Goal: Contribute content

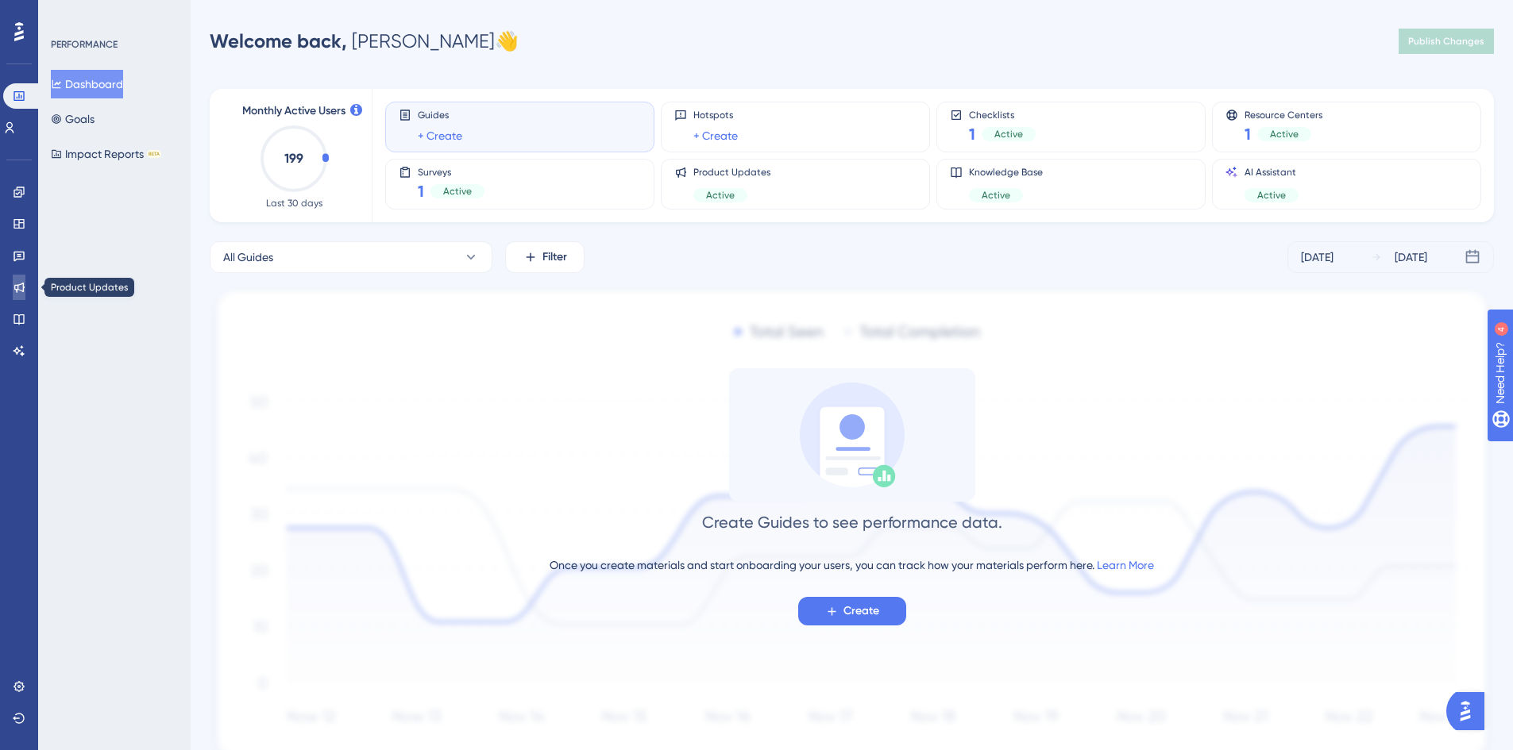
click at [13, 291] on link at bounding box center [19, 287] width 13 height 25
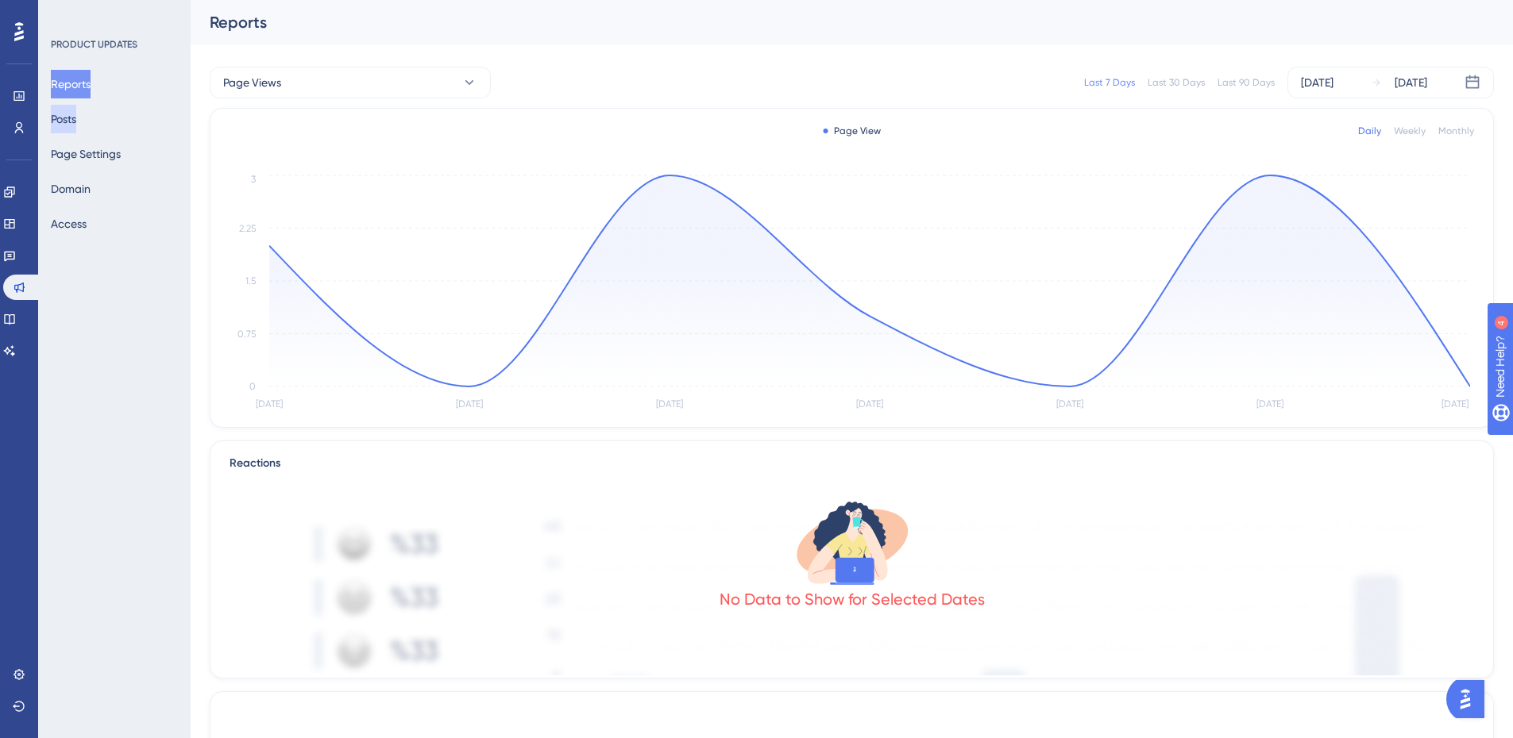
click at [76, 110] on button "Posts" at bounding box center [63, 119] width 25 height 29
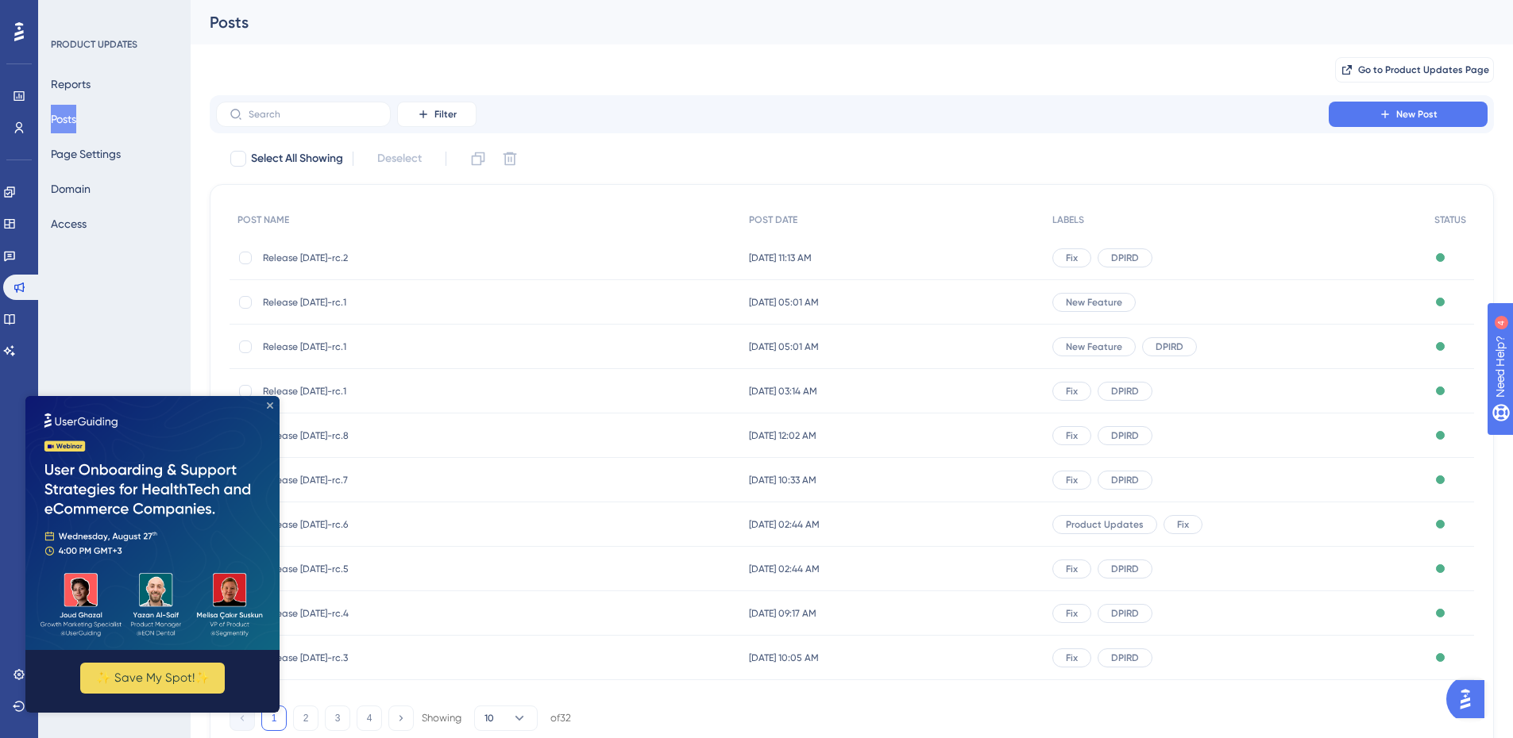
click at [267, 406] on icon "Close Preview" at bounding box center [270, 406] width 6 height 6
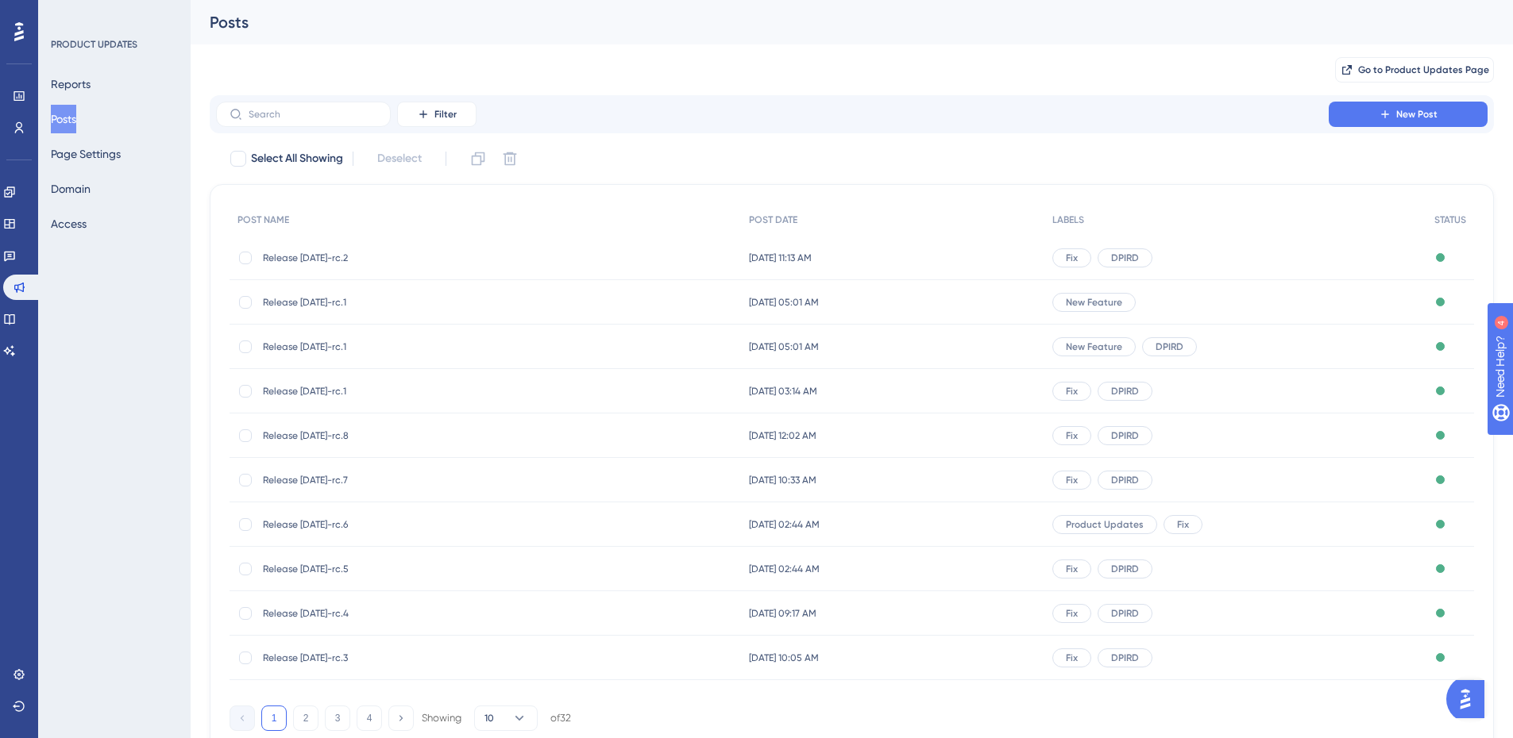
click at [333, 253] on span "Release [DATE]-rc.2" at bounding box center [390, 258] width 254 height 13
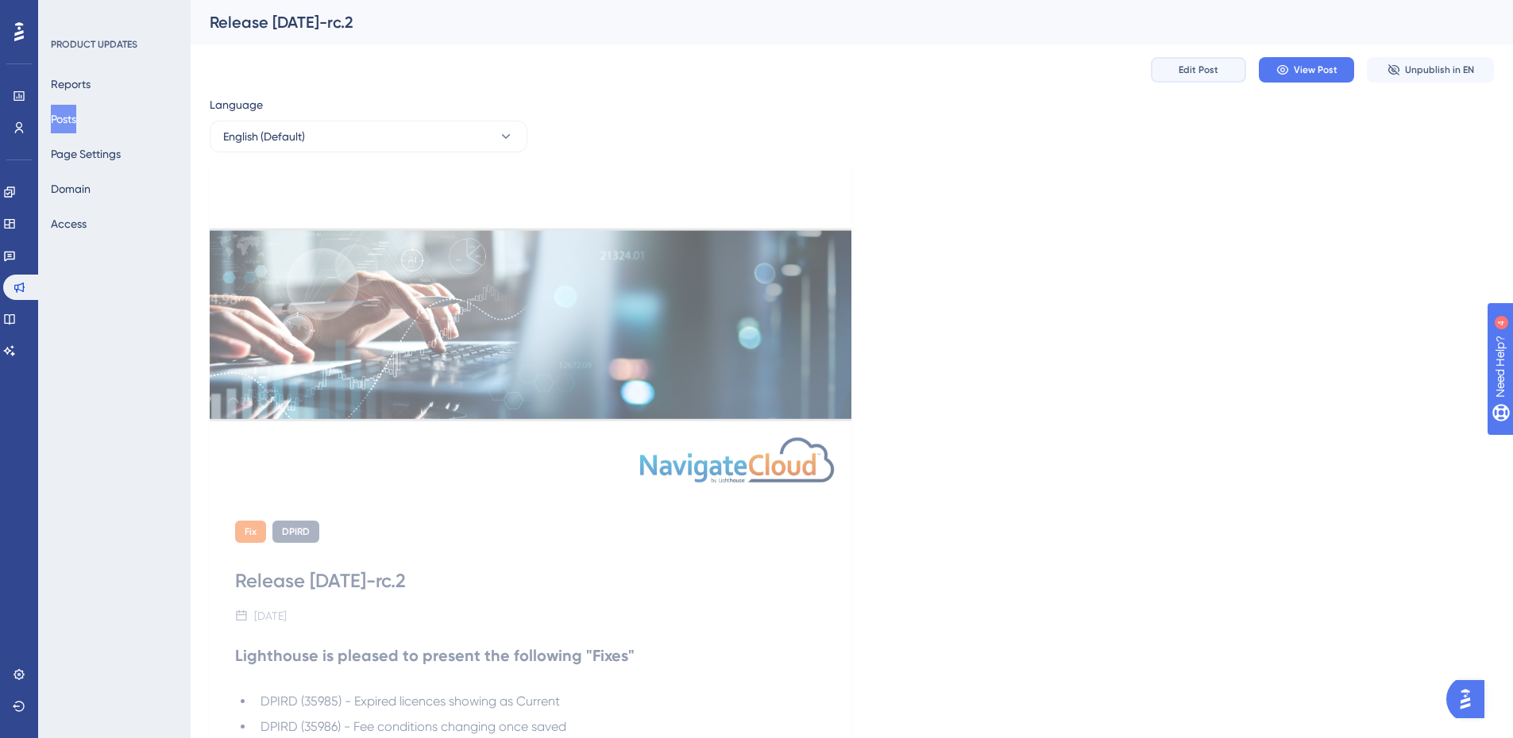
click at [1209, 69] on span "Edit Post" at bounding box center [1198, 70] width 40 height 13
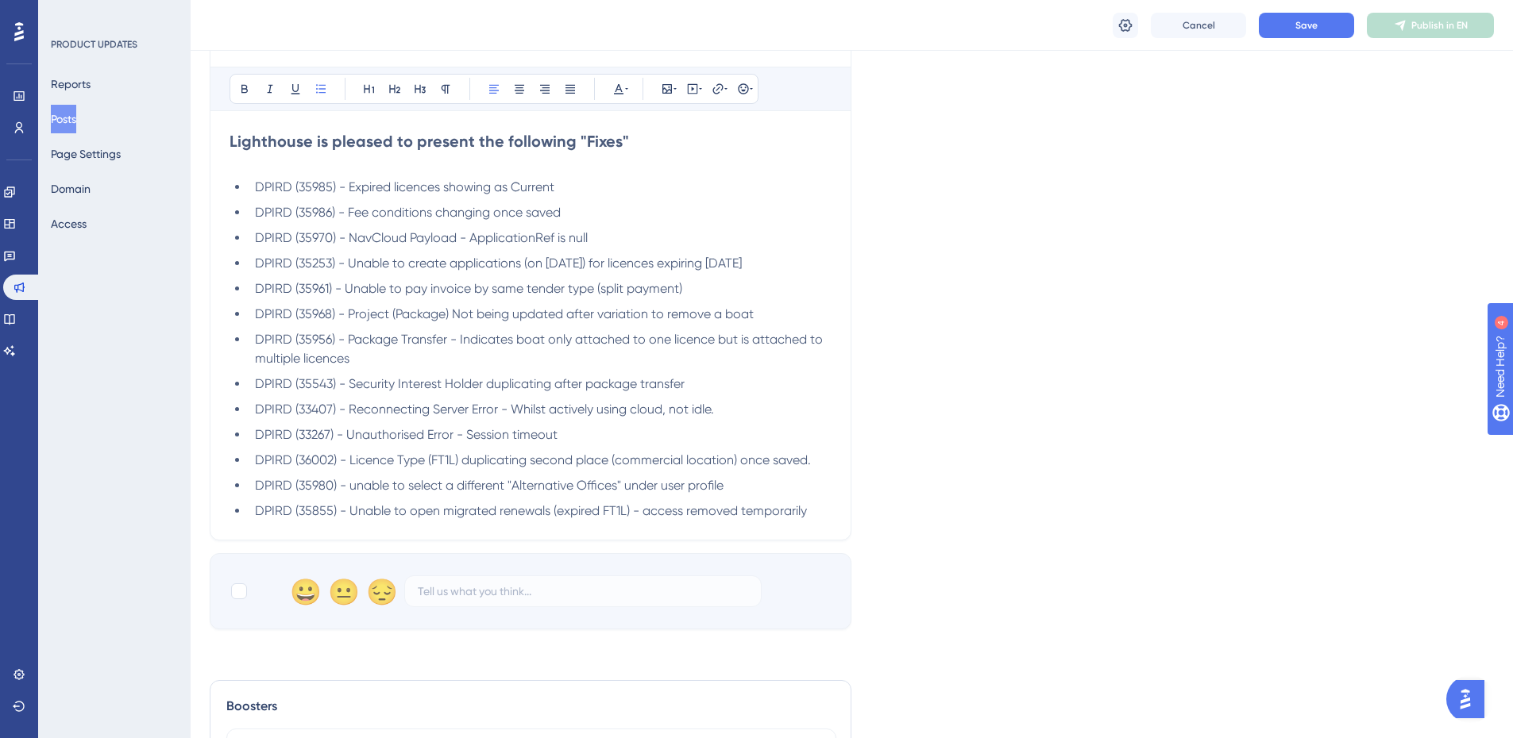
scroll to position [744, 0]
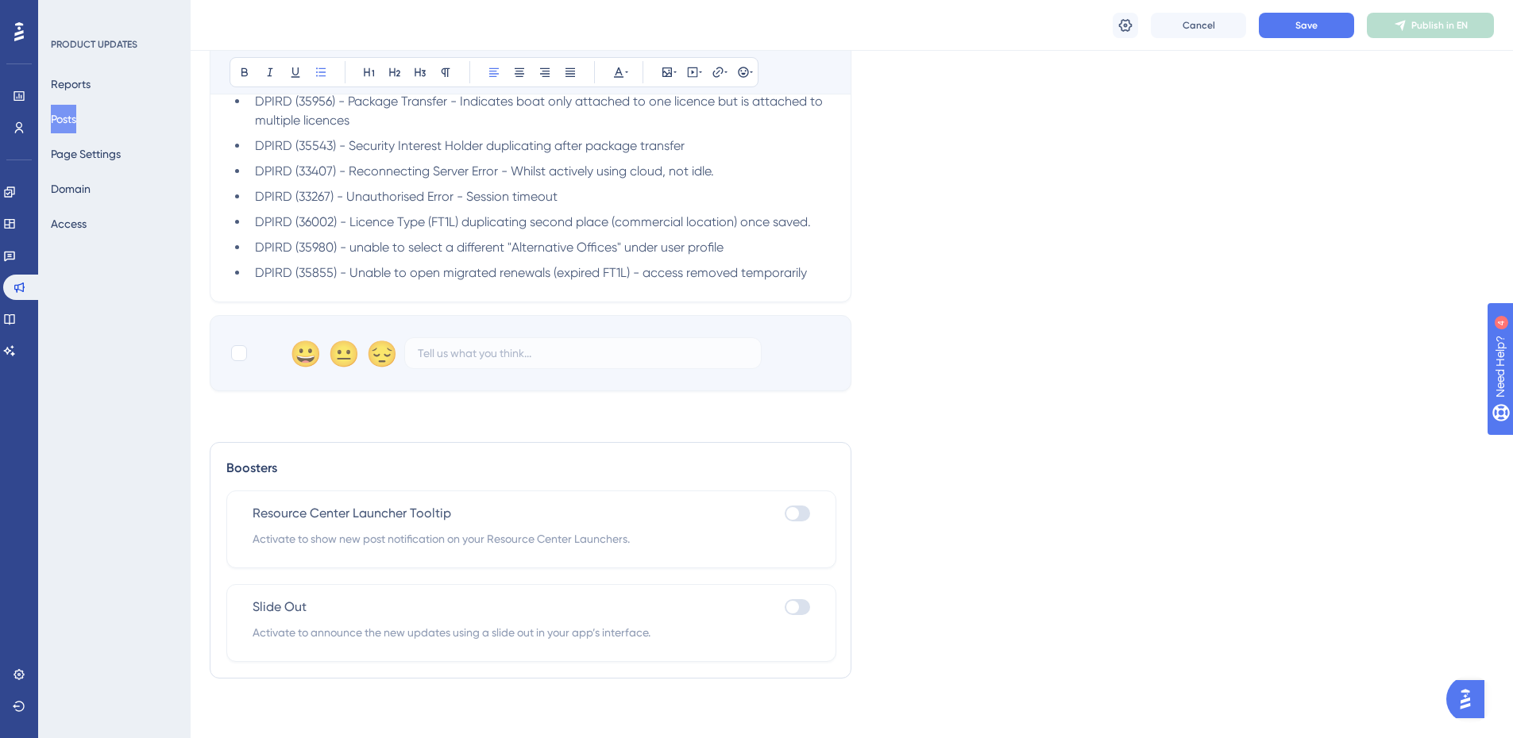
click at [833, 283] on div "Release [DATE]-rc.2 Bold Italic Underline Bullet Point Heading 1 Heading 2 Head…" at bounding box center [531, 30] width 642 height 545
click at [823, 268] on li "DPIRD (35855) - Unable to open migrated renewals (expired FT1L) - access remove…" at bounding box center [540, 273] width 583 height 19
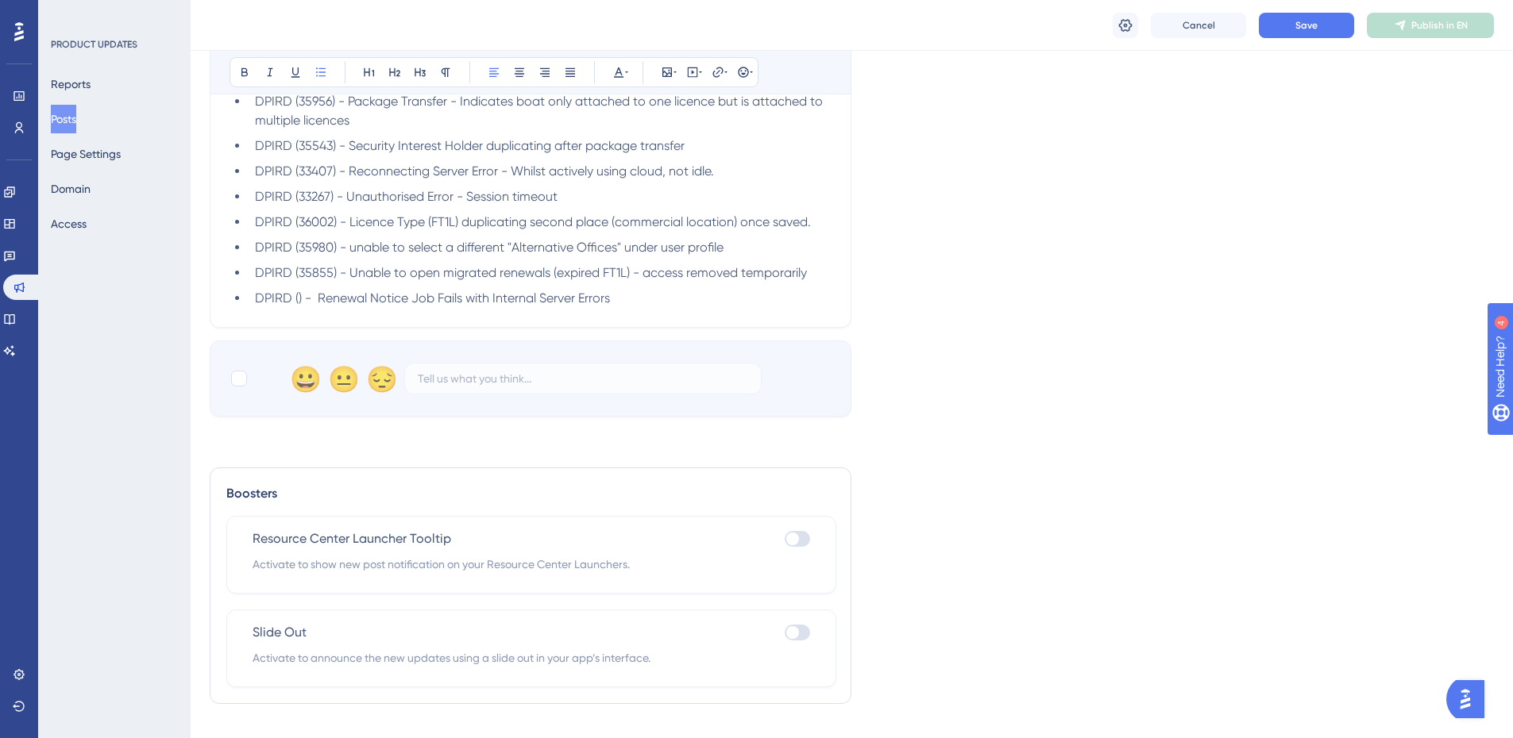
click at [301, 302] on span "DPIRD () - Renewal Notice Job Fails with Internal Server Errors" at bounding box center [432, 298] width 355 height 15
click at [1301, 25] on span "Save" at bounding box center [1306, 25] width 22 height 13
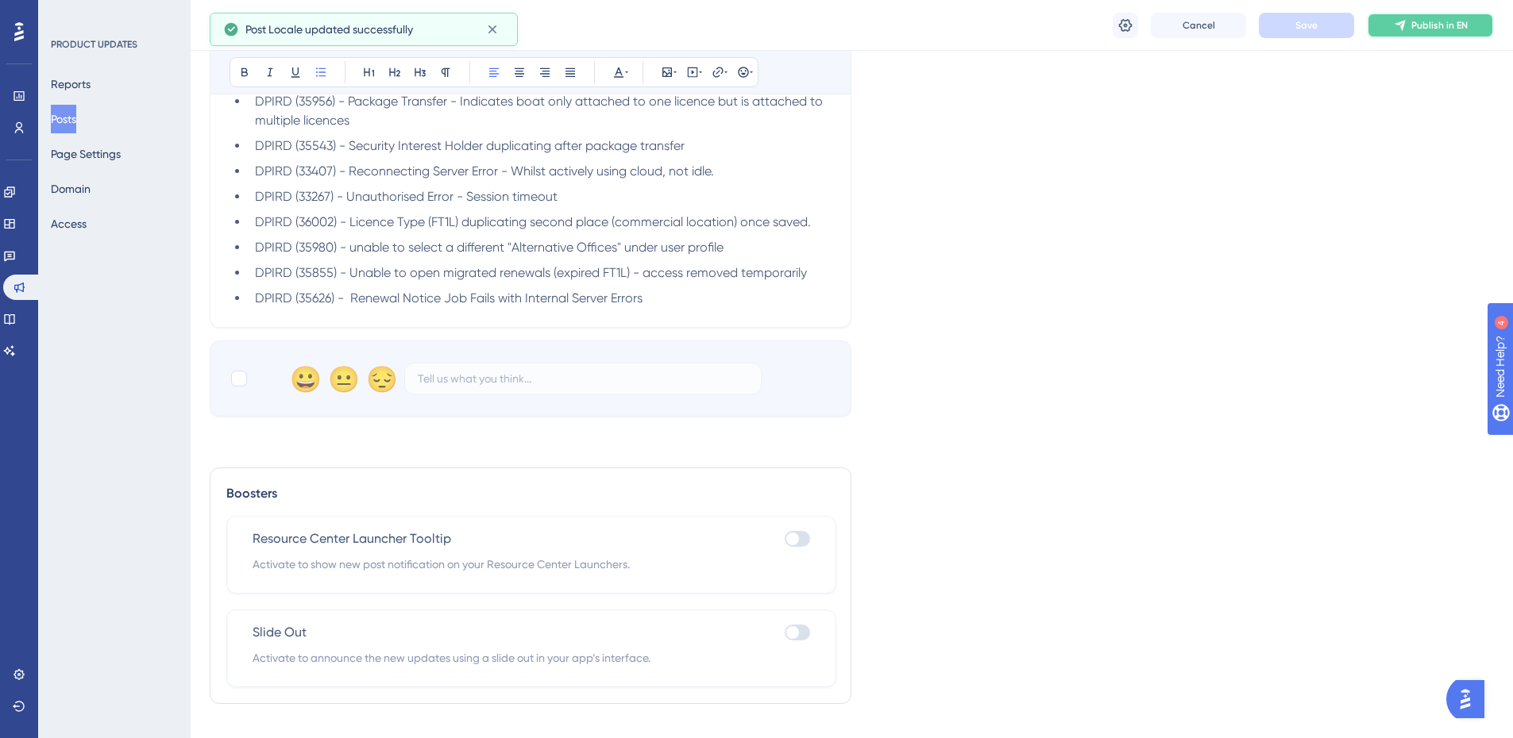
click at [1442, 25] on span "Publish in EN" at bounding box center [1439, 25] width 56 height 13
